Goal: Use online tool/utility: Utilize a website feature to perform a specific function

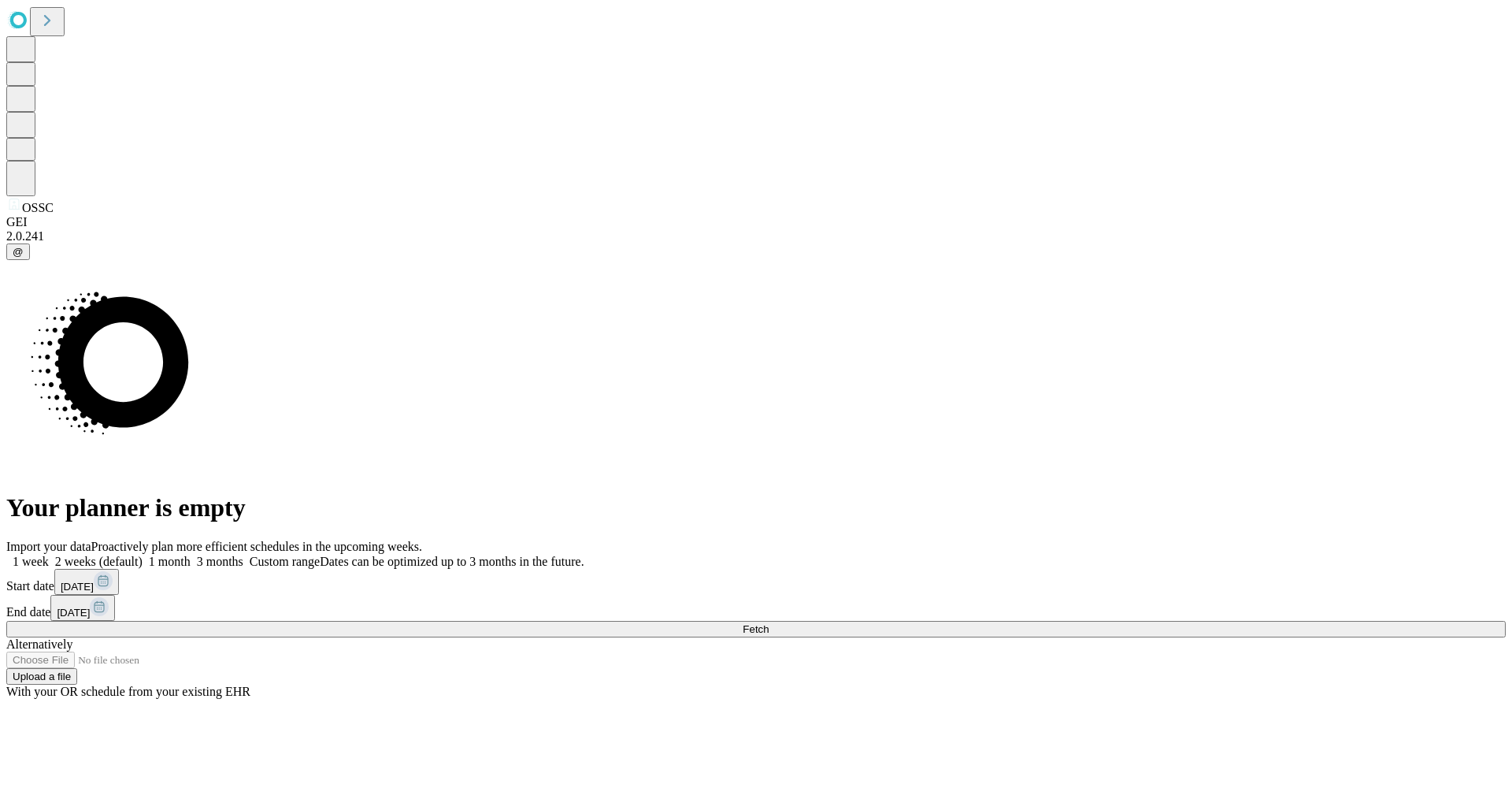
click at [243, 554] on label "3 months" at bounding box center [217, 560] width 53 height 14
click at [1117, 621] on button "Fetch" at bounding box center [756, 629] width 1500 height 17
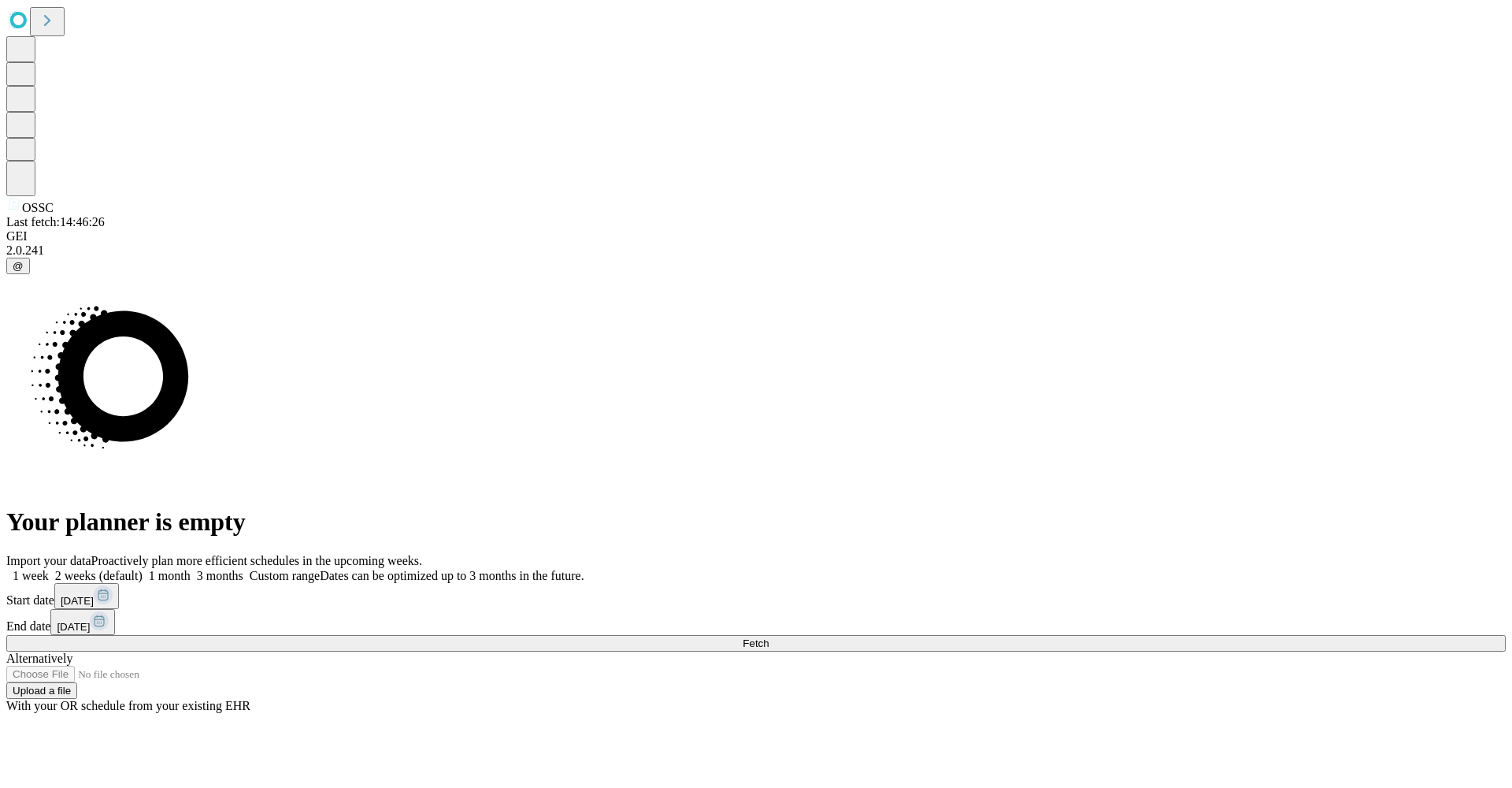
click at [243, 569] on span at bounding box center [243, 575] width 0 height 14
click at [1098, 635] on button "Fetch" at bounding box center [756, 643] width 1500 height 17
click at [1116, 635] on button "Fetch" at bounding box center [756, 643] width 1500 height 17
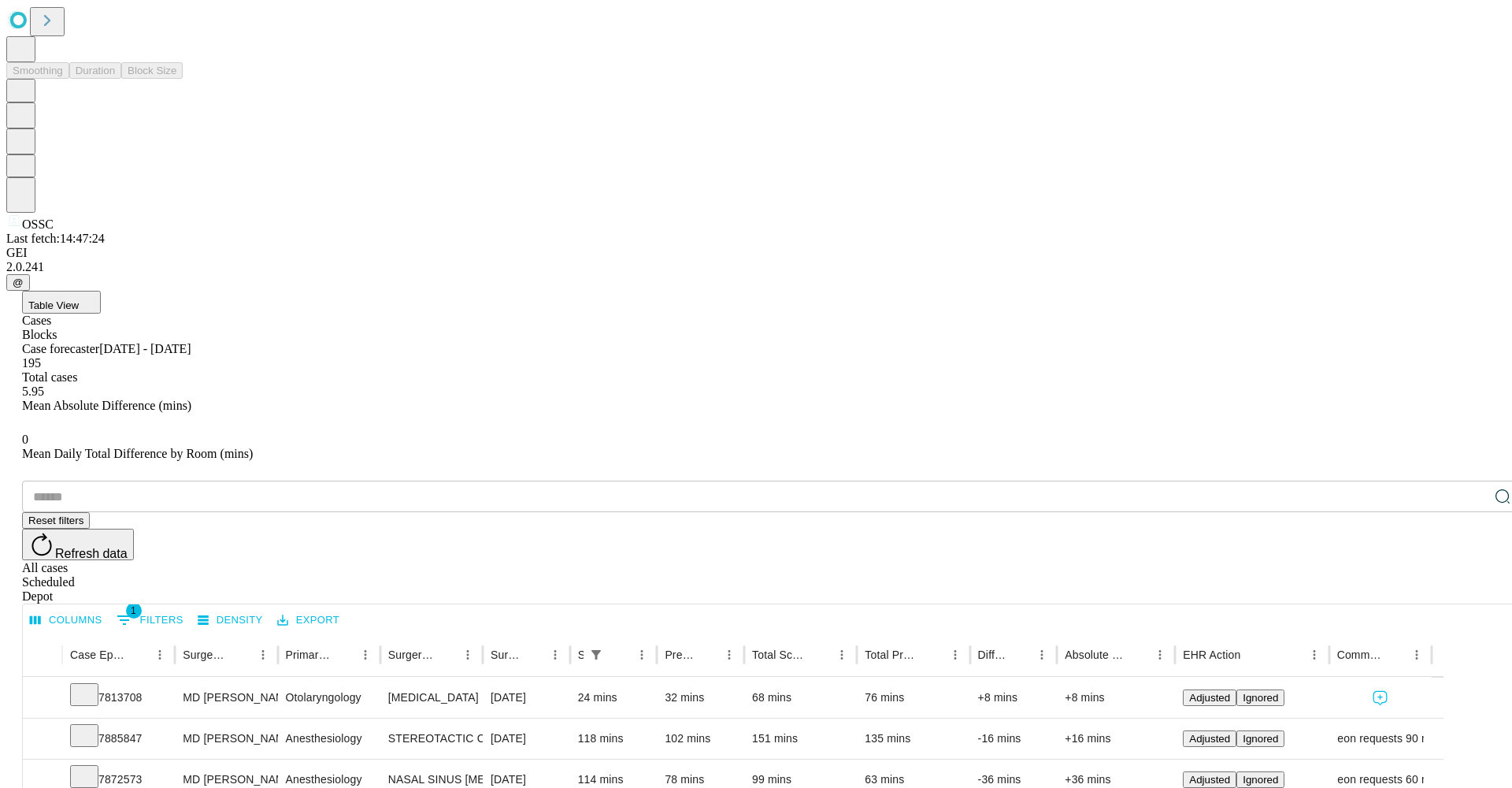
click at [29, 58] on icon at bounding box center [21, 48] width 17 height 19
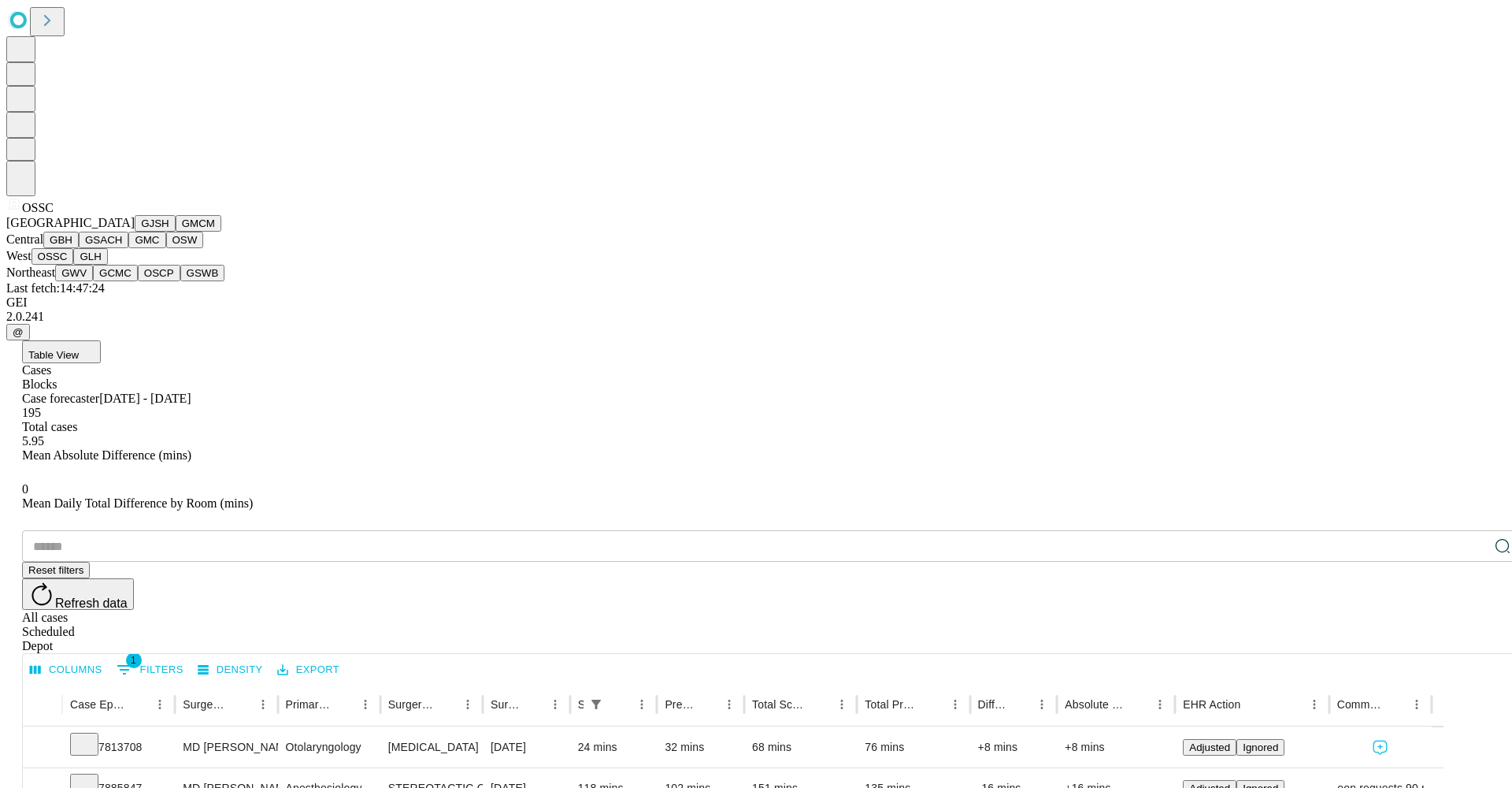
click at [166, 248] on button "OSW" at bounding box center [184, 239] width 38 height 17
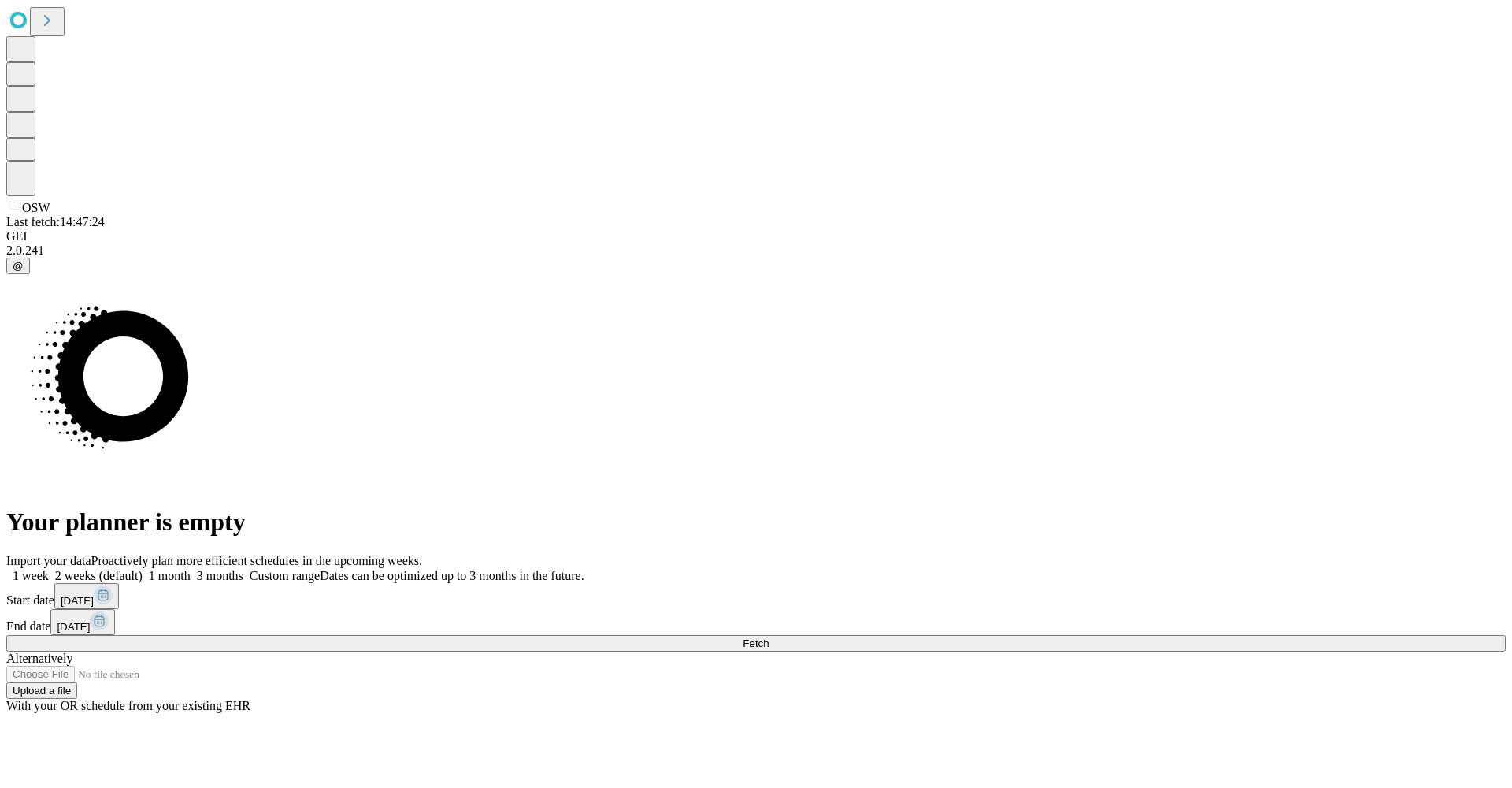
click at [243, 569] on span at bounding box center [243, 575] width 0 height 14
click at [1106, 635] on button "Fetch" at bounding box center [756, 643] width 1500 height 17
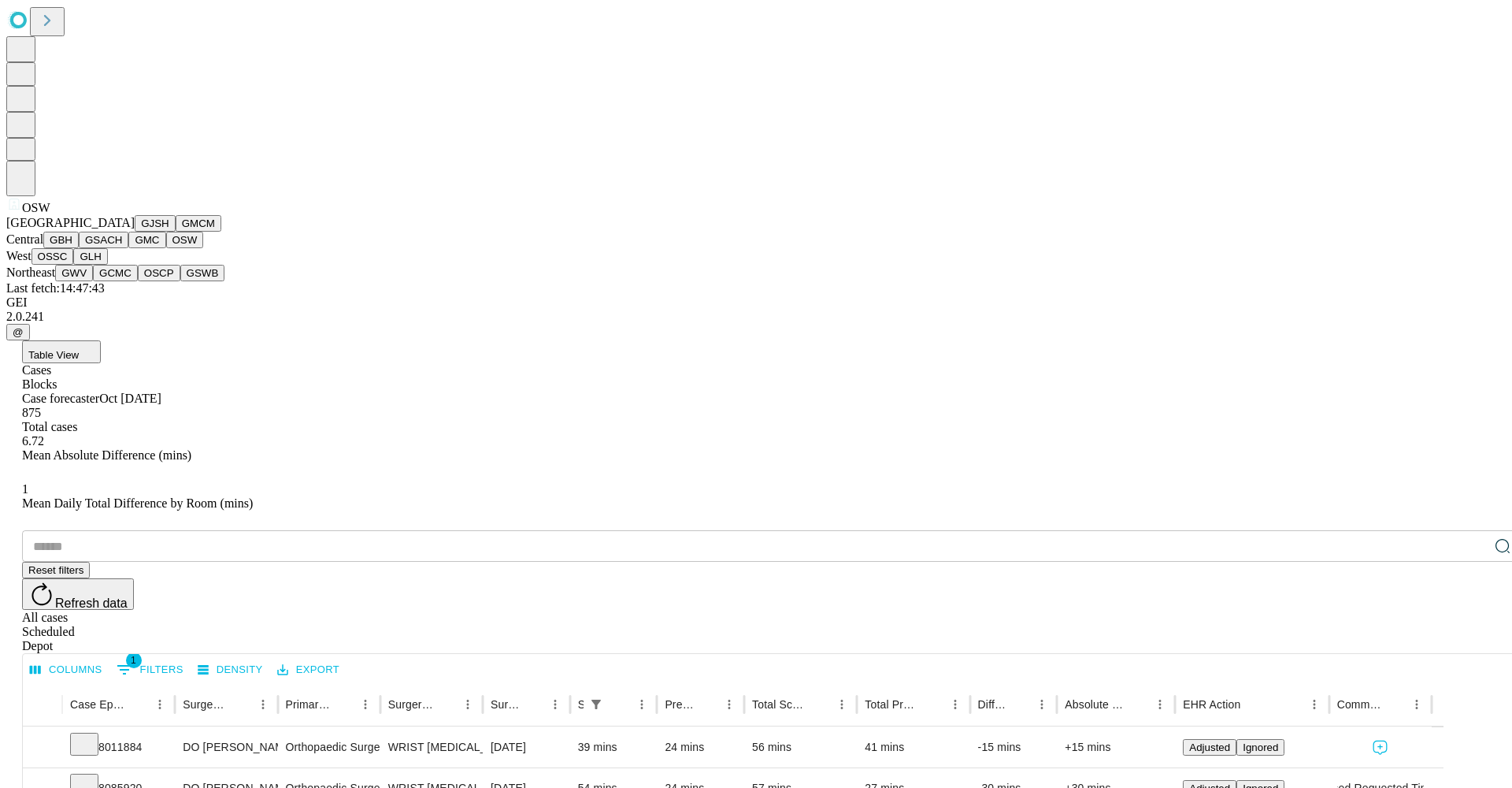
scroll to position [57, 0]
click at [74, 264] on button "OSSC" at bounding box center [52, 256] width 42 height 17
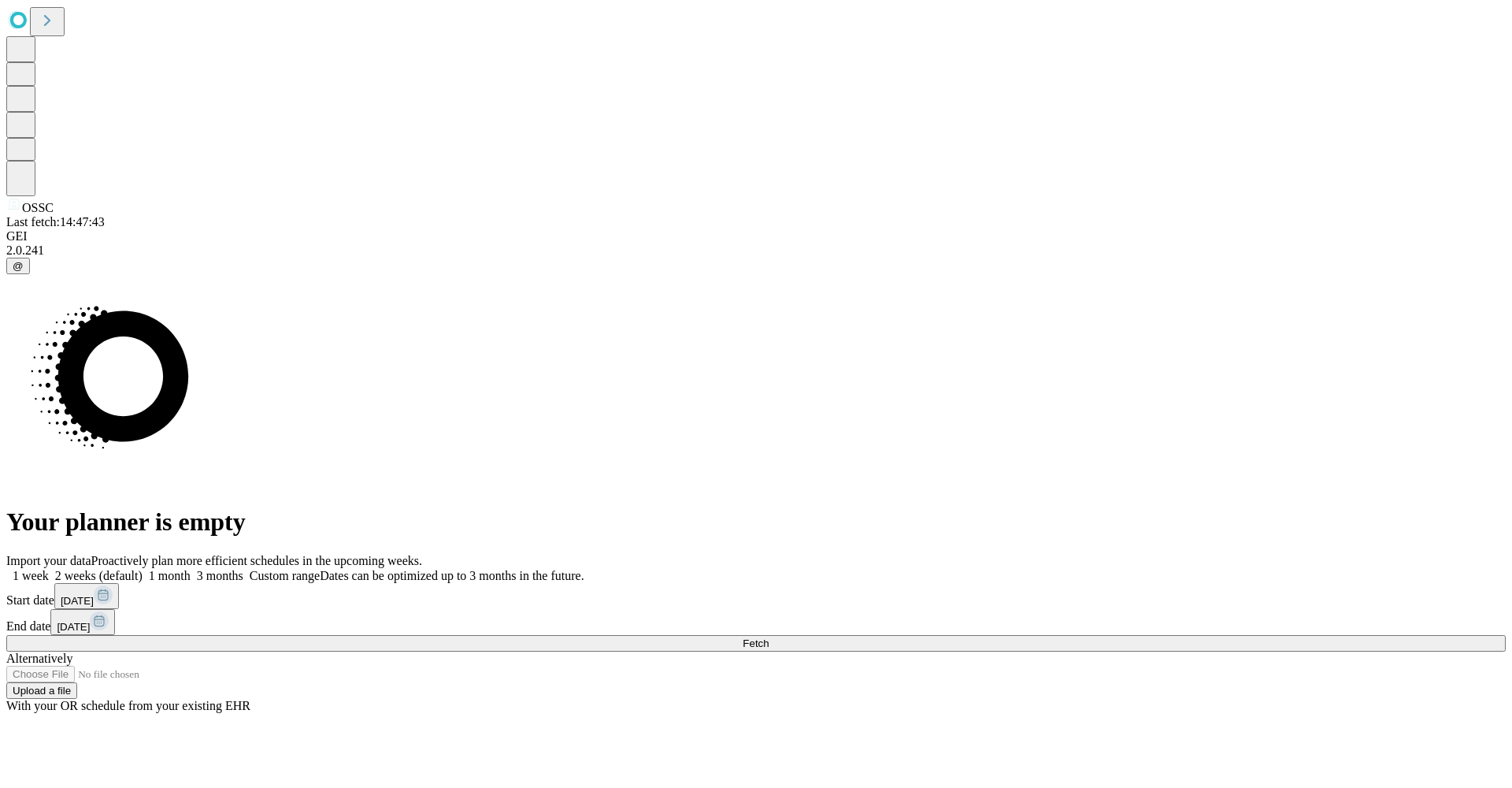
click at [243, 569] on label "3 months" at bounding box center [217, 575] width 53 height 14
click at [1125, 635] on button "Fetch" at bounding box center [756, 643] width 1500 height 17
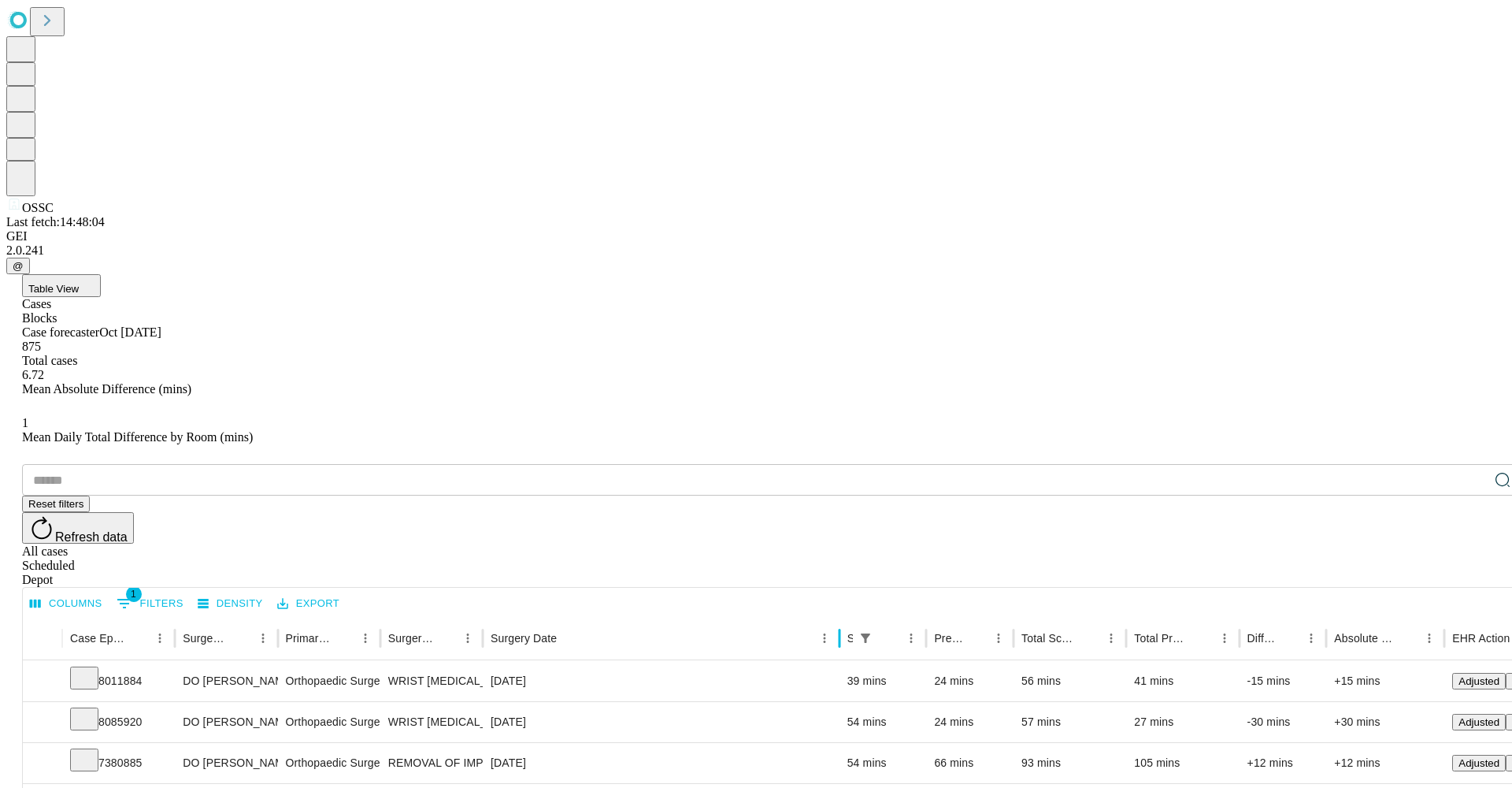
drag, startPoint x: 622, startPoint y: 325, endPoint x: 892, endPoint y: 305, distance: 270.7
click at [843, 616] on div at bounding box center [839, 638] width 8 height 44
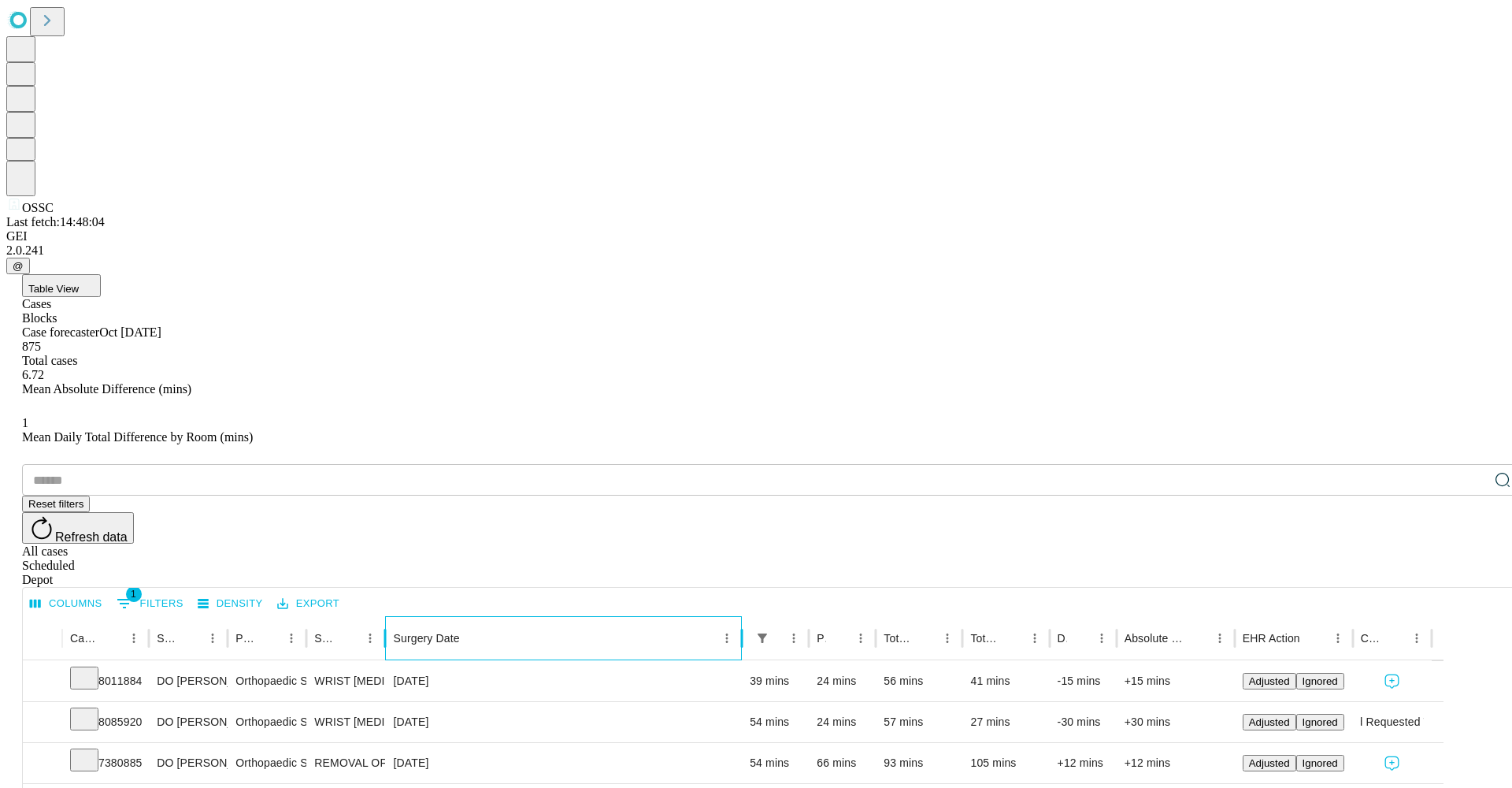
click at [711, 616] on div "Surgery Date" at bounding box center [554, 637] width 323 height 43
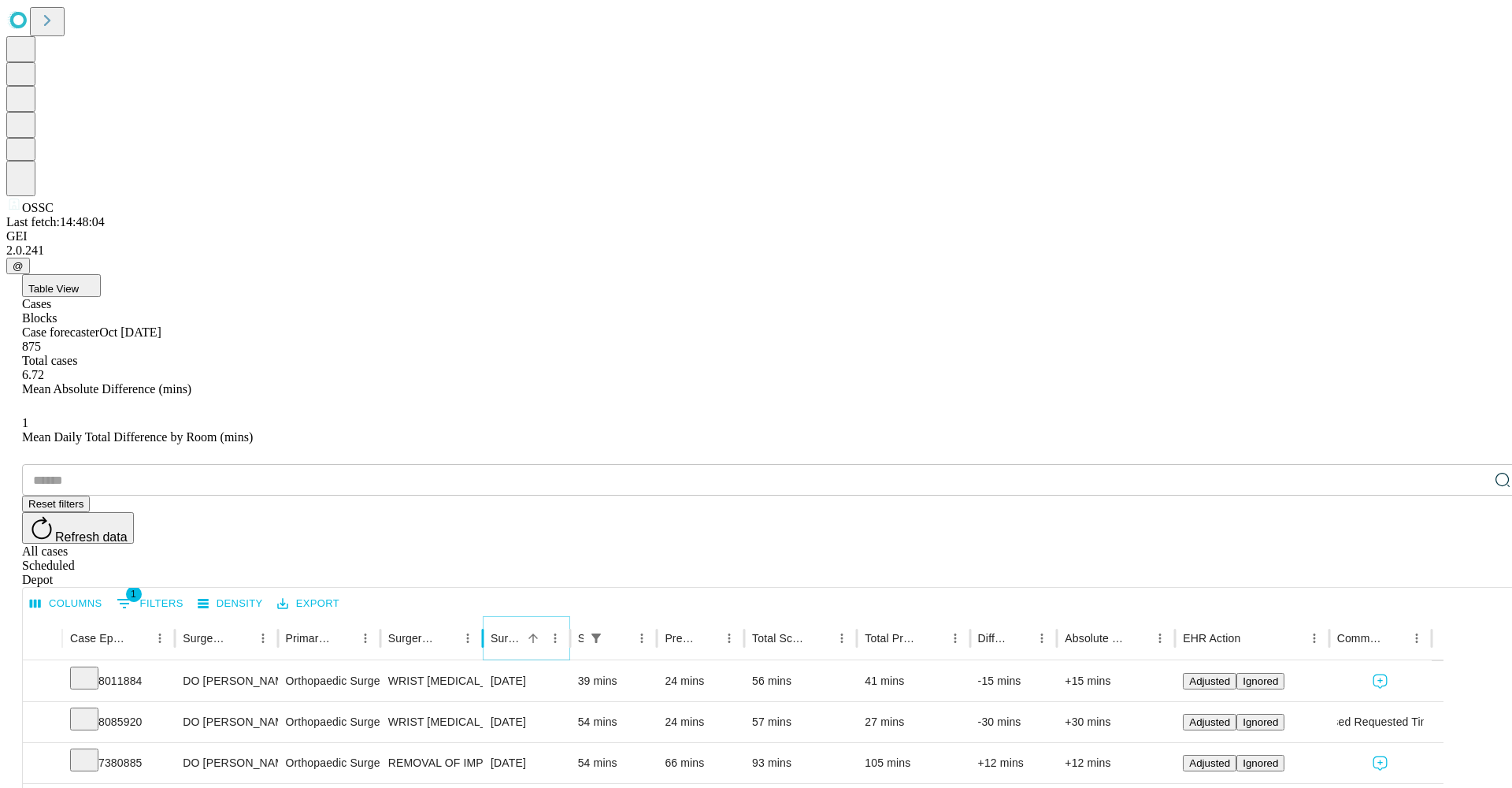
click at [540, 631] on icon "Sort" at bounding box center [532, 638] width 14 height 14
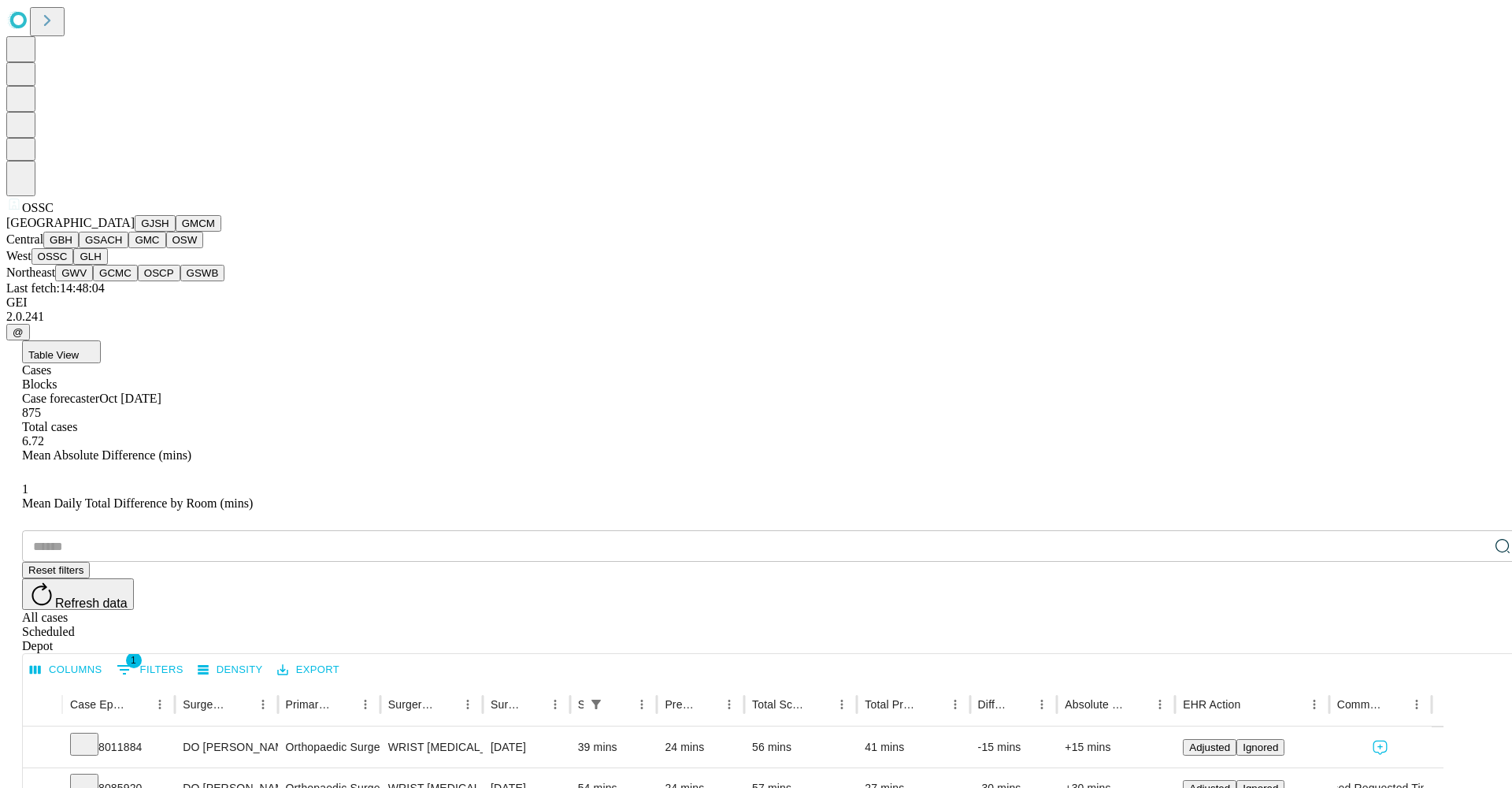
click at [28, 215] on span "OSSC" at bounding box center [38, 207] width 31 height 14
click at [128, 248] on button "GMC" at bounding box center [147, 239] width 37 height 17
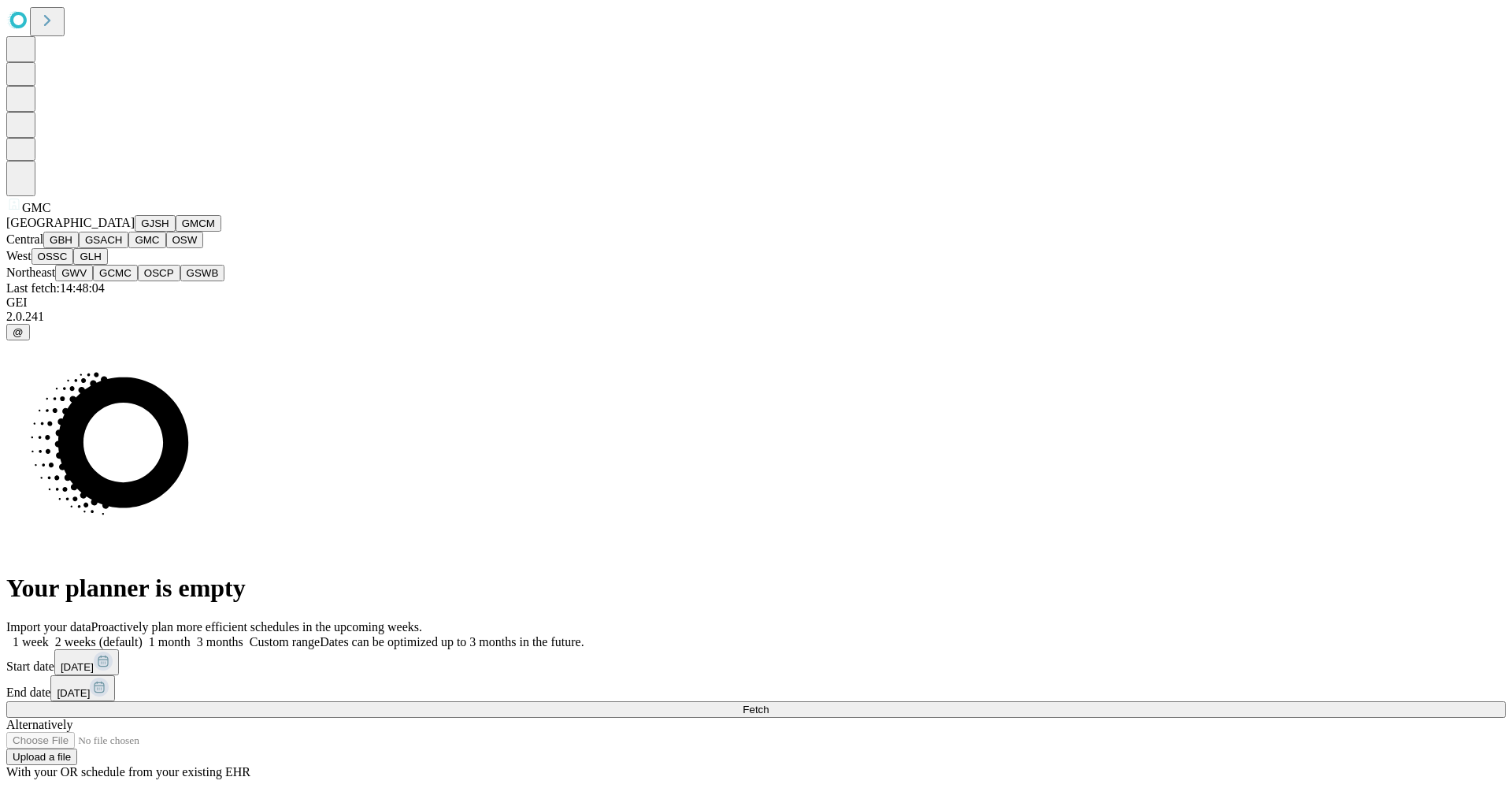
scroll to position [36, 0]
click at [74, 264] on button "OSSC" at bounding box center [52, 256] width 42 height 17
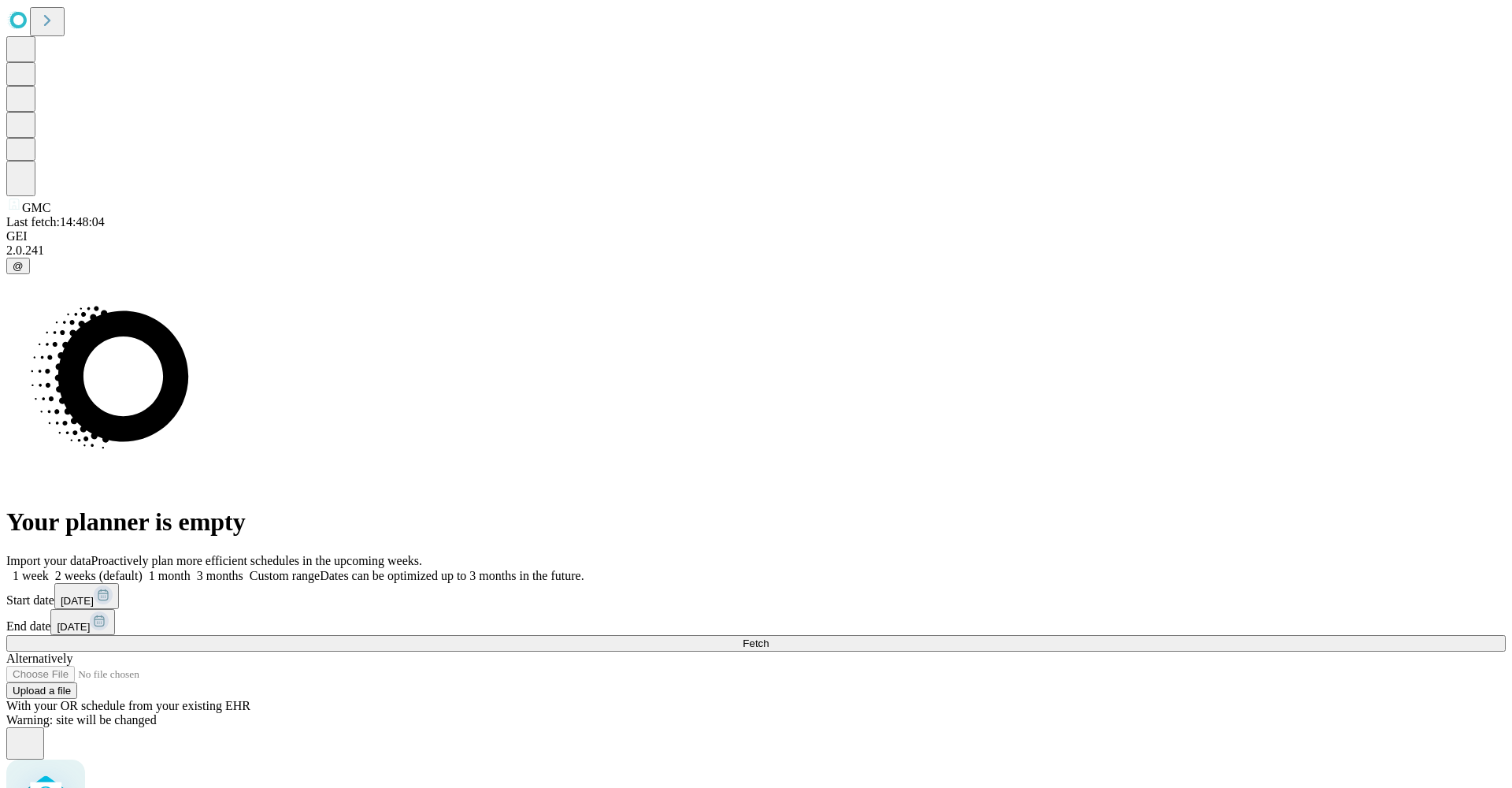
click at [191, 569] on span at bounding box center [191, 575] width 0 height 14
click at [243, 569] on span at bounding box center [243, 575] width 0 height 14
click at [119, 583] on button "[DATE]" at bounding box center [86, 595] width 64 height 26
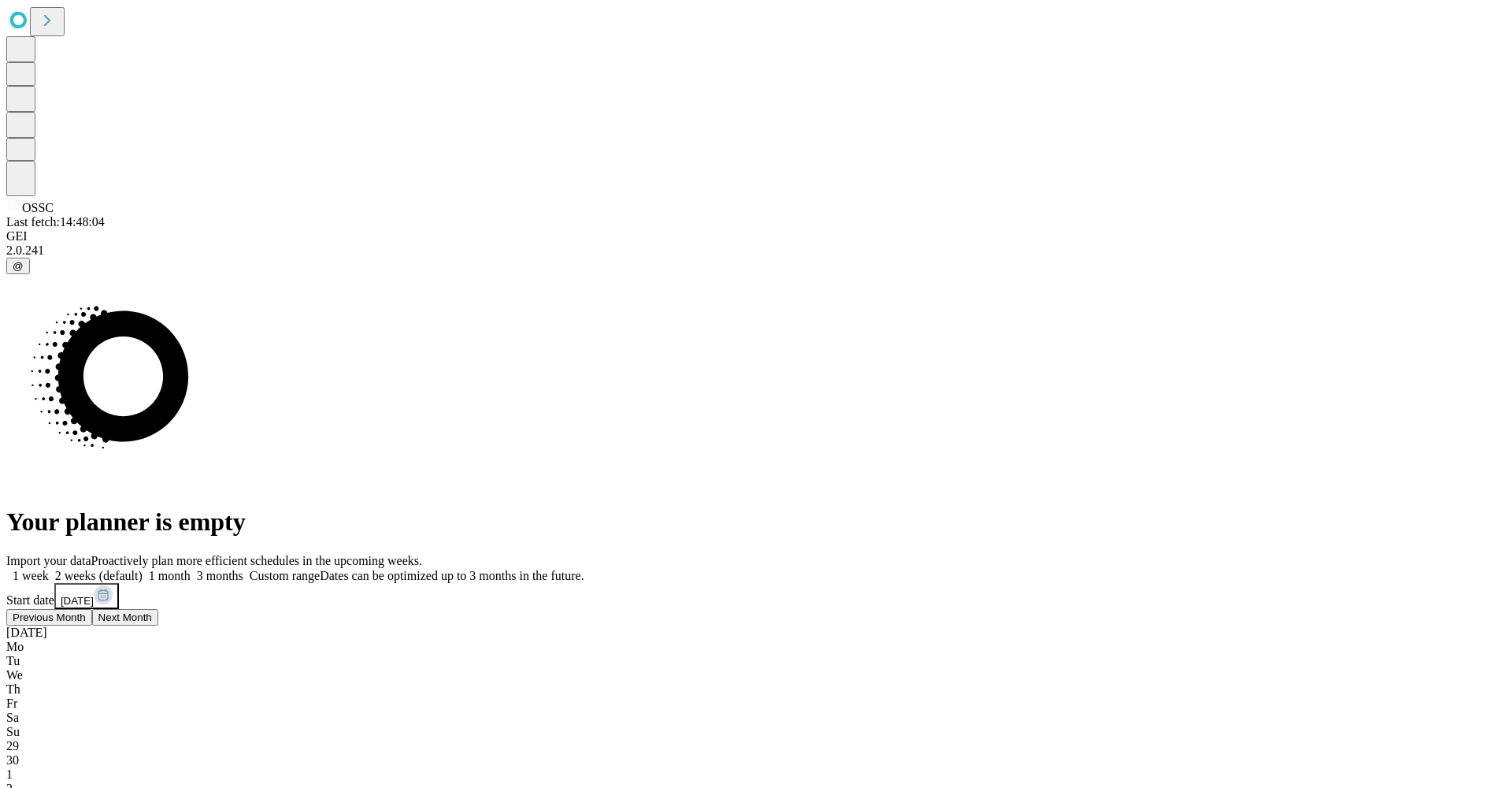
click at [1062, 738] on div "29" at bounding box center [756, 745] width 1500 height 14
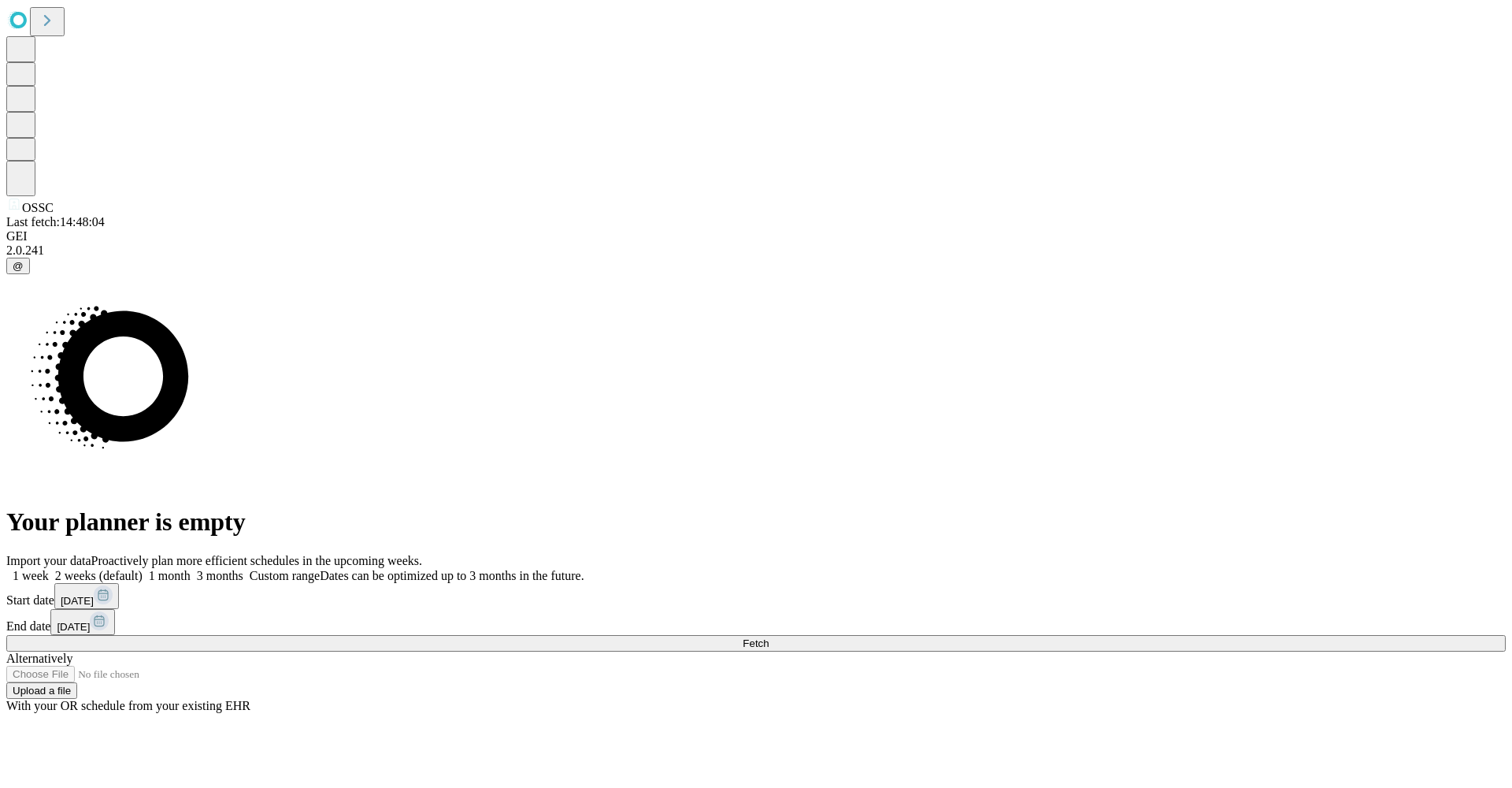
click at [1139, 635] on button "Fetch" at bounding box center [756, 643] width 1500 height 17
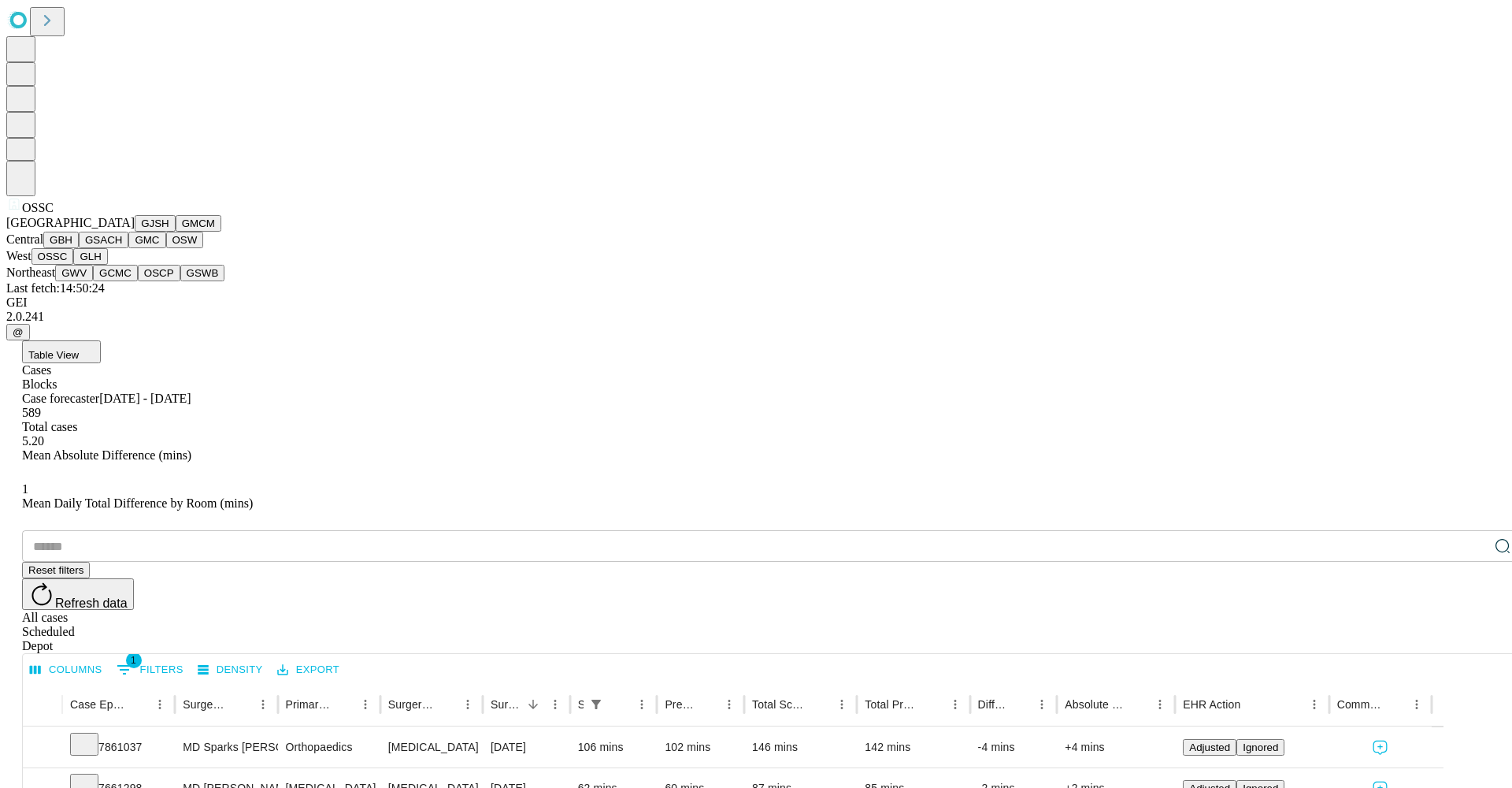
click at [128, 248] on button "GMC" at bounding box center [147, 239] width 37 height 17
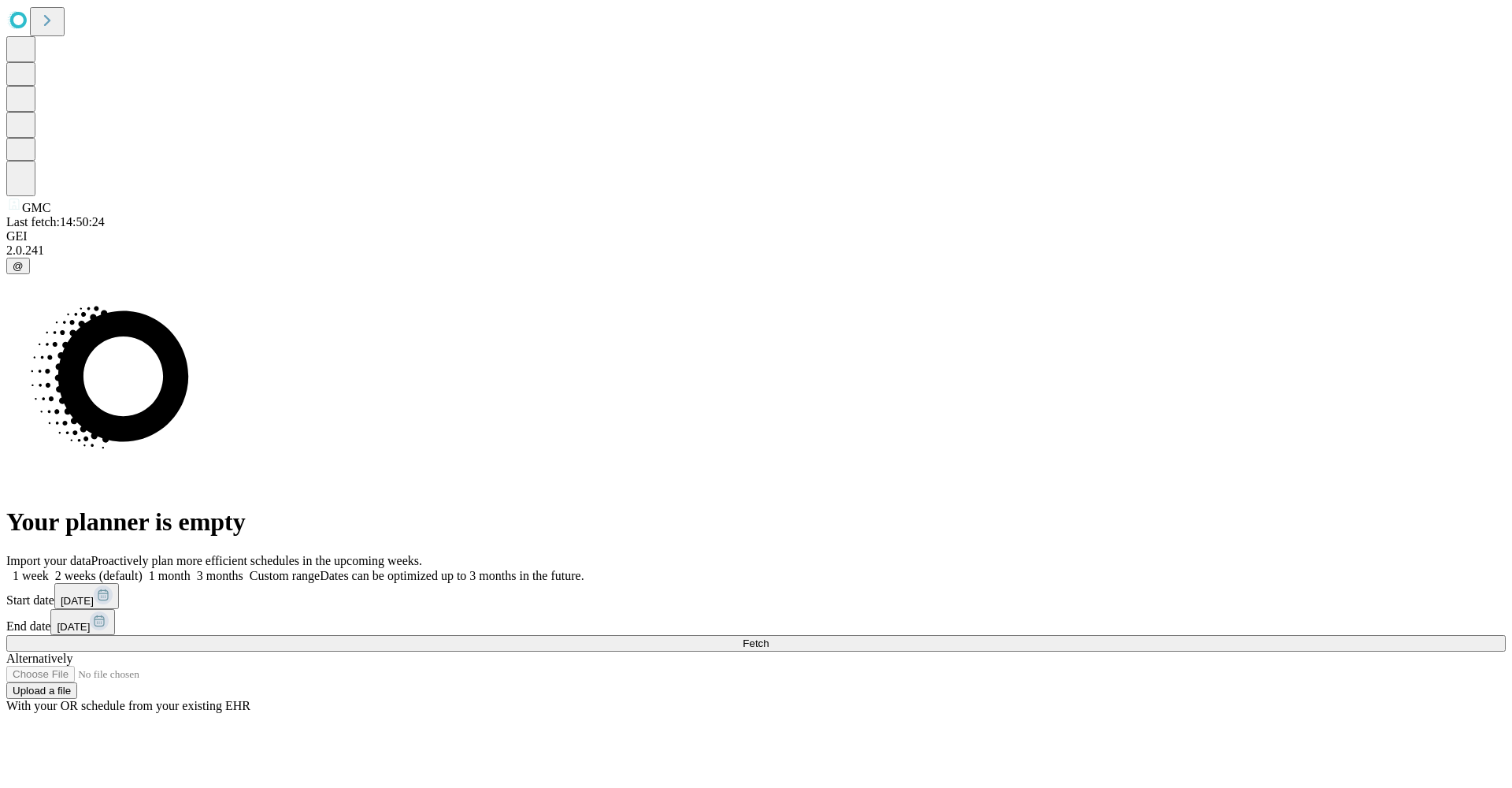
click at [1044, 554] on div "Import your data Proactively plan more efficient schedules in the upcoming week…" at bounding box center [756, 633] width 1500 height 159
click at [243, 569] on span at bounding box center [243, 575] width 0 height 14
click at [1183, 635] on button "Fetch" at bounding box center [756, 643] width 1500 height 17
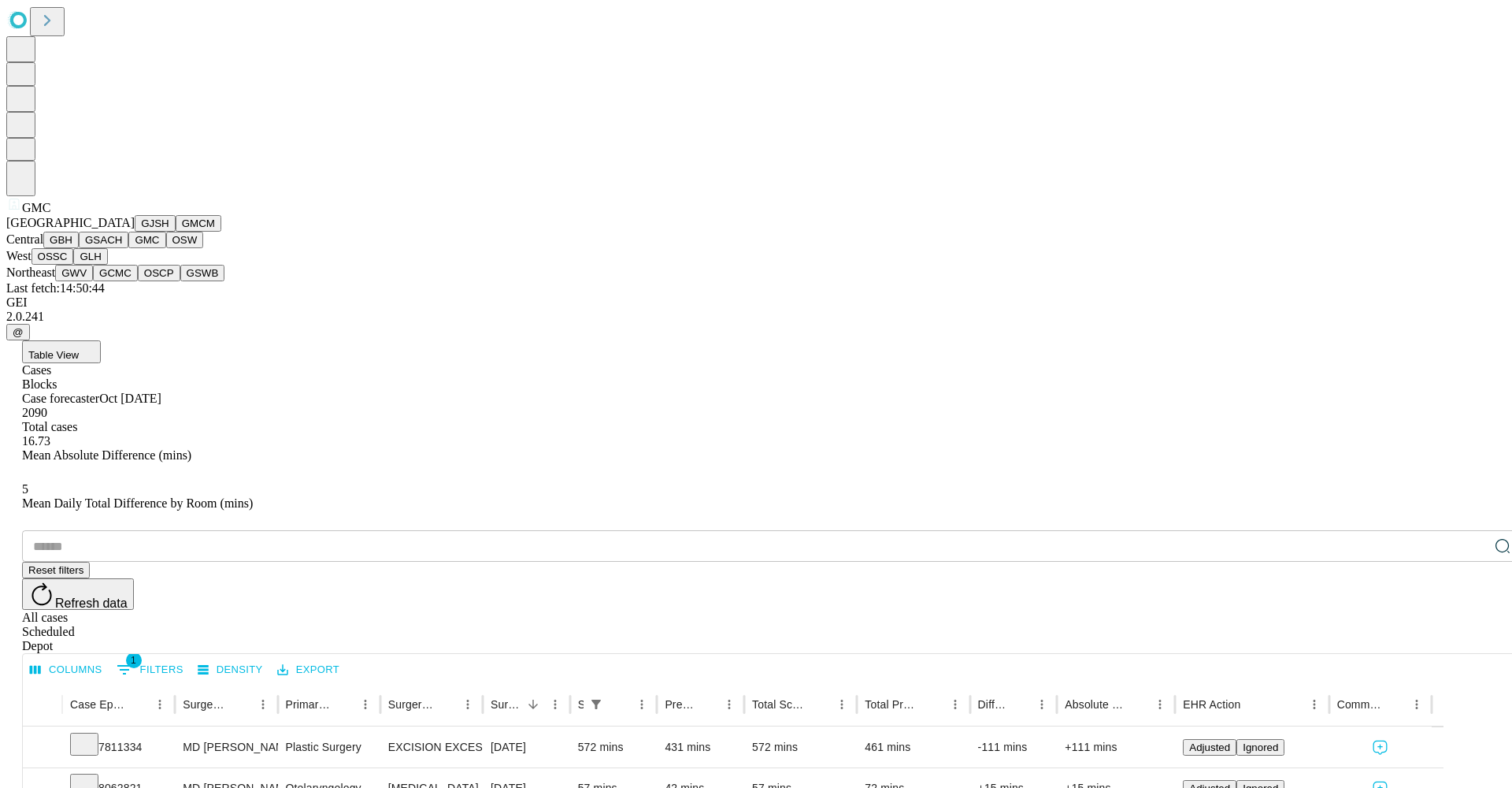
scroll to position [106, 0]
click at [74, 264] on button "OSSC" at bounding box center [52, 256] width 42 height 17
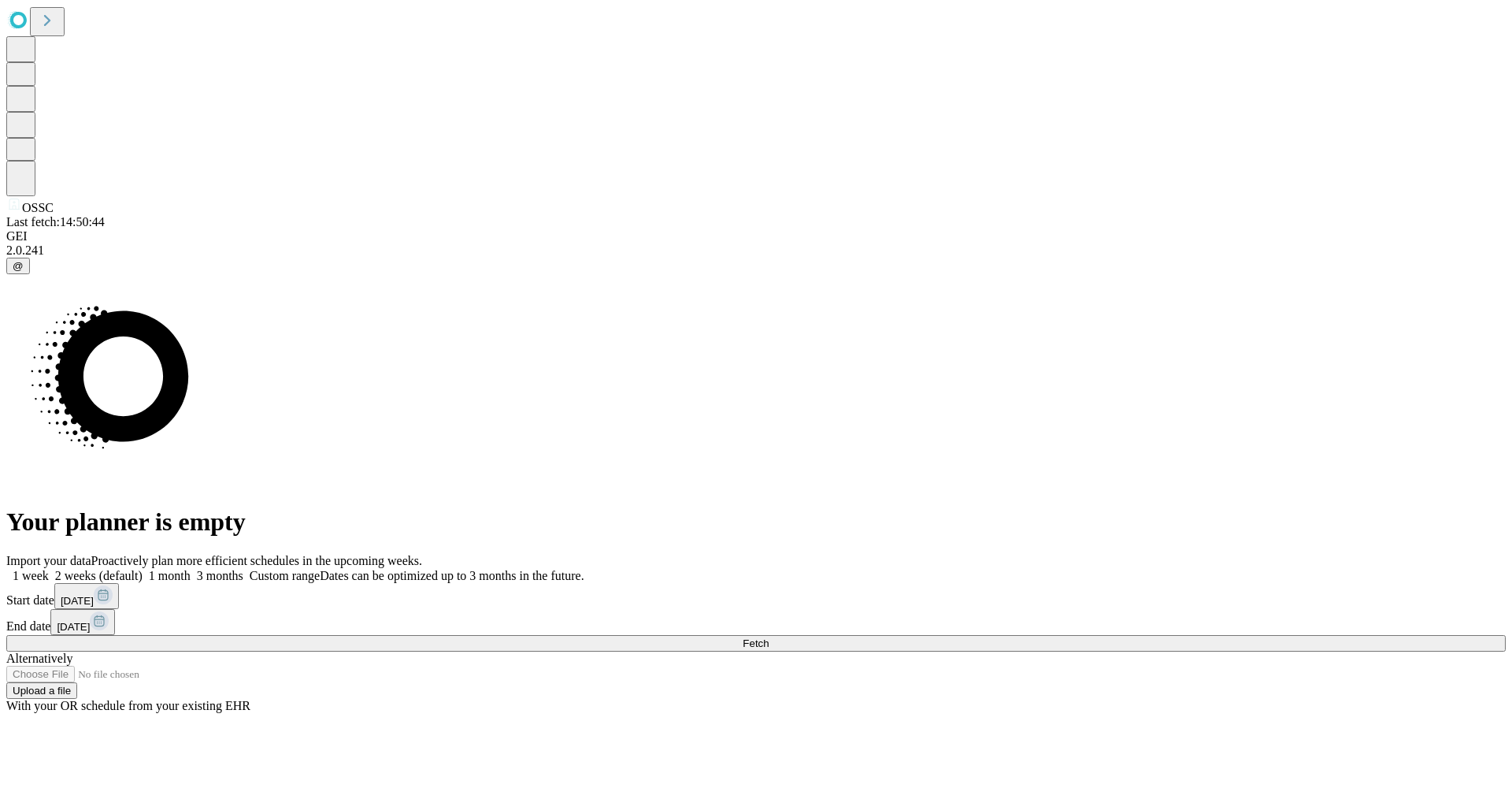
click at [243, 569] on span at bounding box center [243, 575] width 0 height 14
click at [1145, 635] on button "Fetch" at bounding box center [756, 643] width 1500 height 17
